Goal: Navigation & Orientation: Find specific page/section

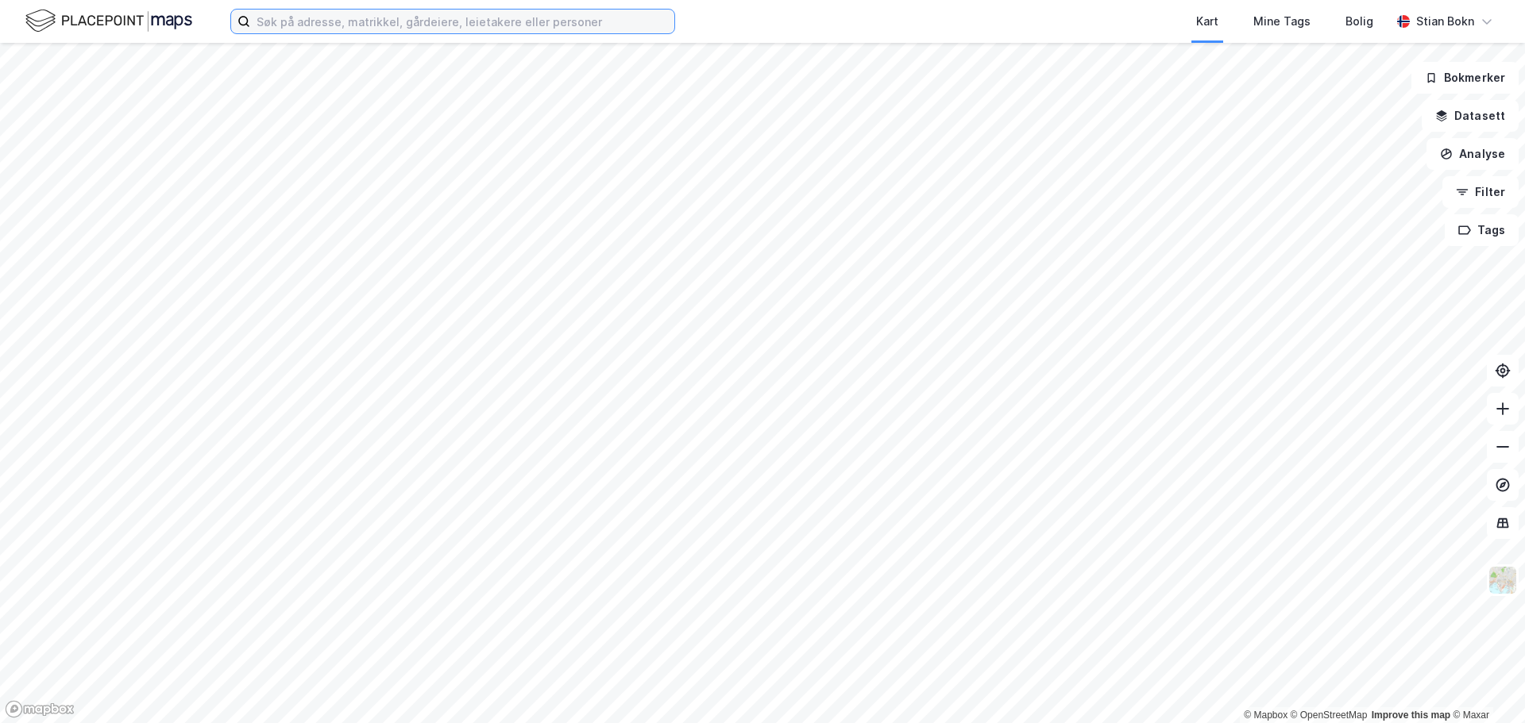
click at [403, 25] on input at bounding box center [462, 22] width 424 height 24
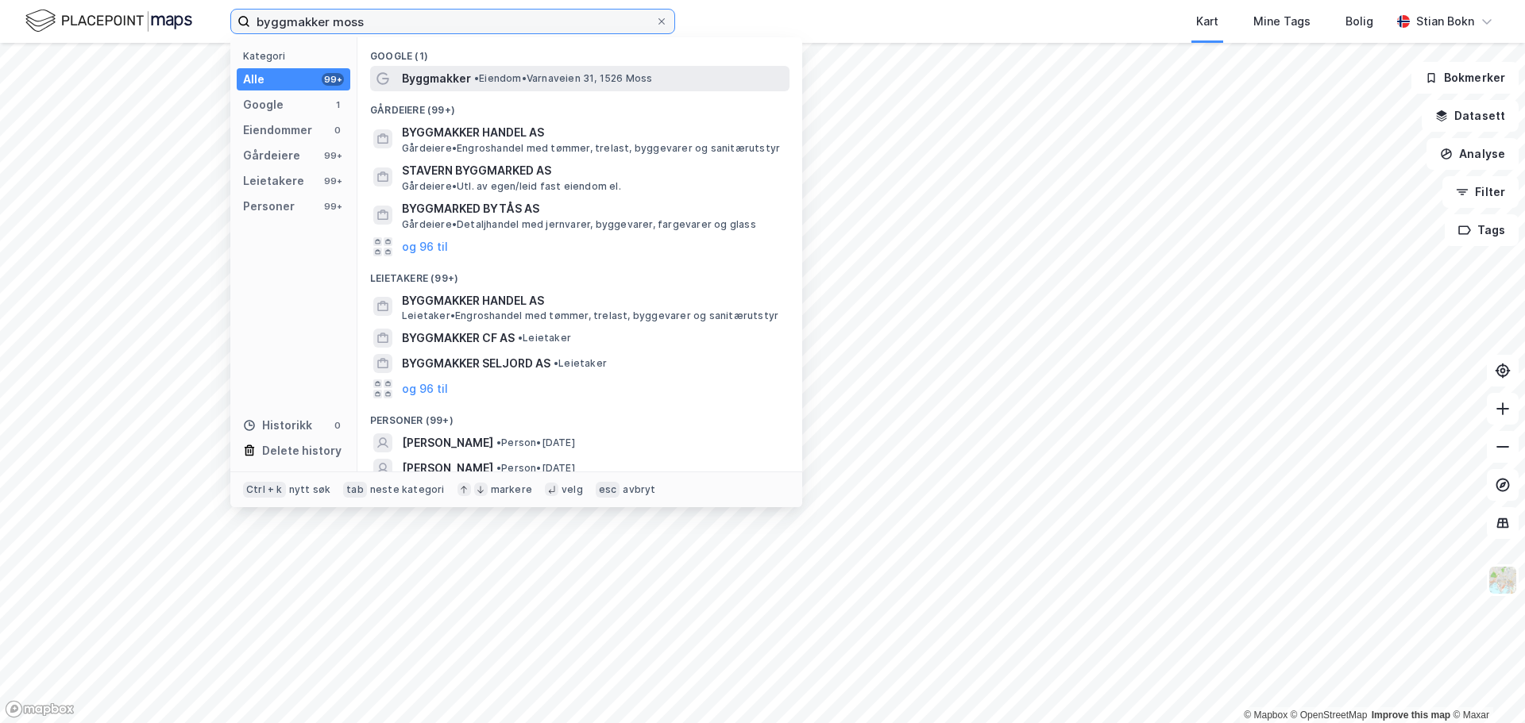
type input "byggmakker moss"
click at [527, 72] on span "• Eiendom • Varnaveien 31, 1526 Moss" at bounding box center [563, 78] width 179 height 13
